Goal: Task Accomplishment & Management: Complete application form

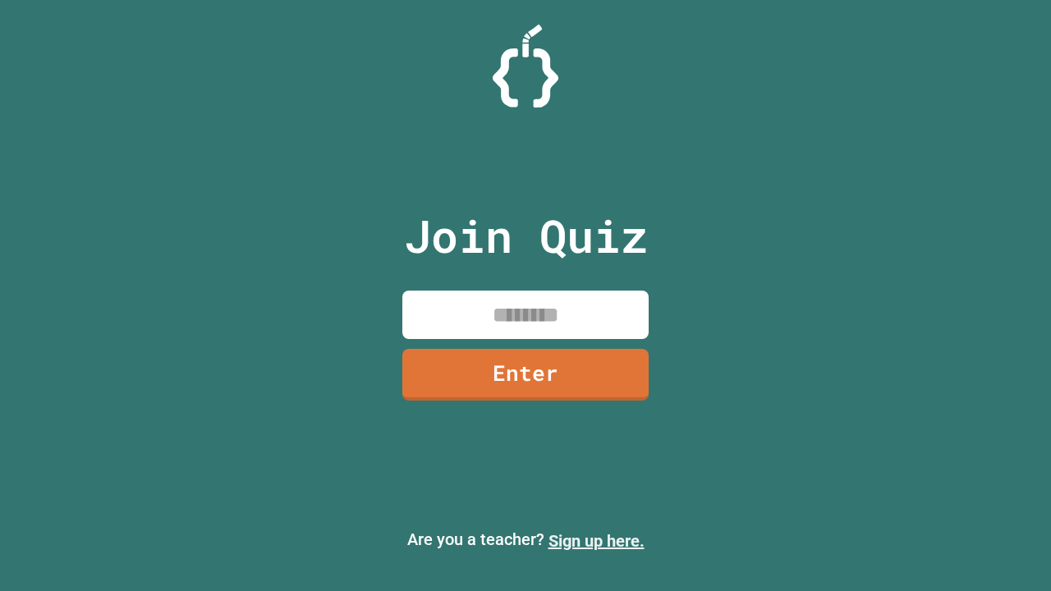
click at [596, 541] on link "Sign up here." at bounding box center [596, 541] width 96 height 20
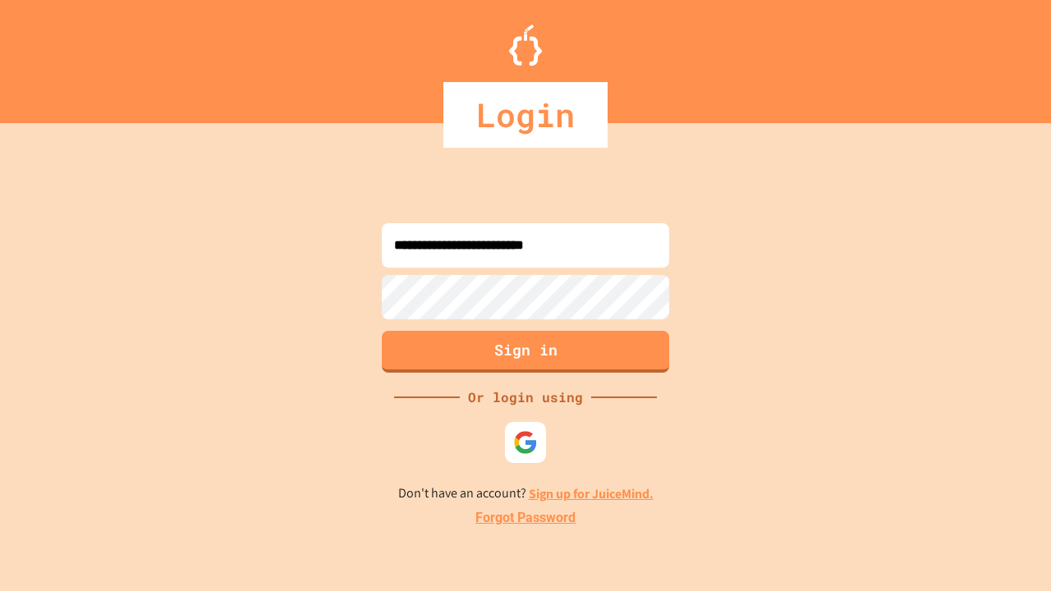
type input "**********"
